Goal: Communication & Community: Answer question/provide support

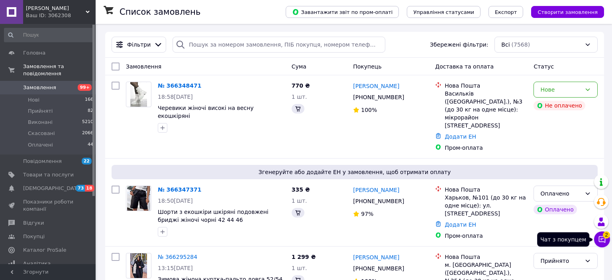
click at [601, 239] on button "Чат з покупцем 2" at bounding box center [602, 239] width 16 height 16
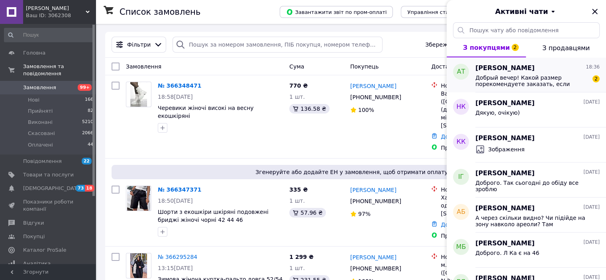
click at [533, 78] on span "Добрый вечер! Какой размер порекомендуете заказать, если талия 75, бедра 94" at bounding box center [531, 80] width 113 height 13
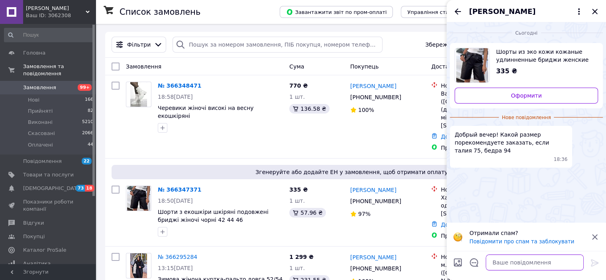
click at [505, 267] on textarea at bounding box center [535, 263] width 98 height 16
type textarea "добрий вечер"
click at [594, 264] on icon at bounding box center [595, 263] width 10 height 10
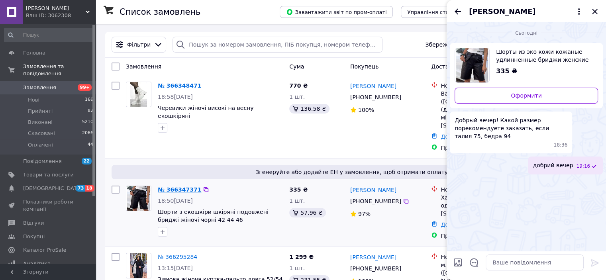
click at [186, 186] on link "№ 366347371" at bounding box center [179, 189] width 43 height 6
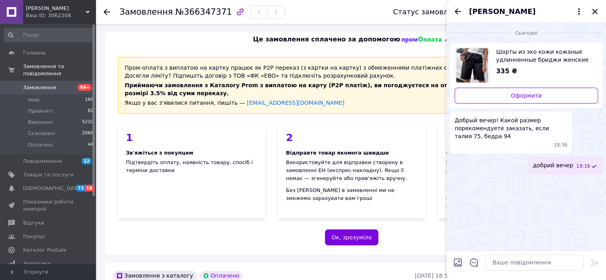
click at [595, 10] on icon "Закрити" at bounding box center [594, 11] width 5 height 5
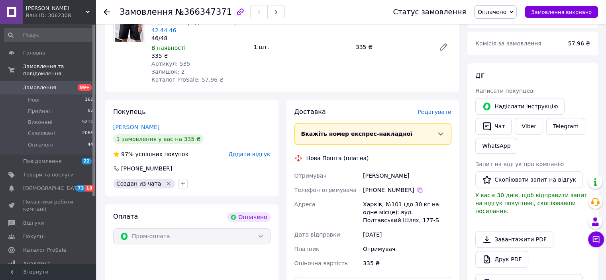
scroll to position [249, 0]
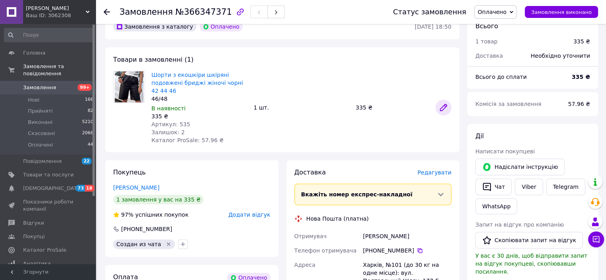
click at [445, 109] on icon at bounding box center [444, 108] width 10 height 10
